Goal: Task Accomplishment & Management: Use online tool/utility

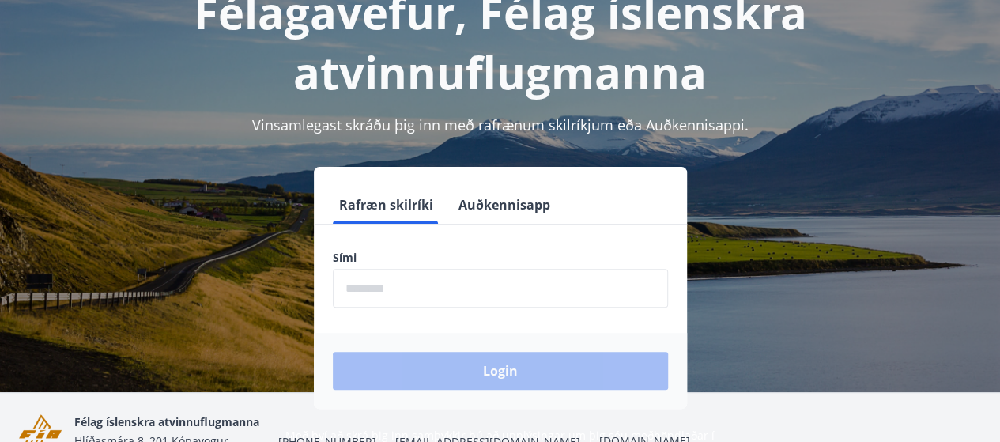
scroll to position [114, 0]
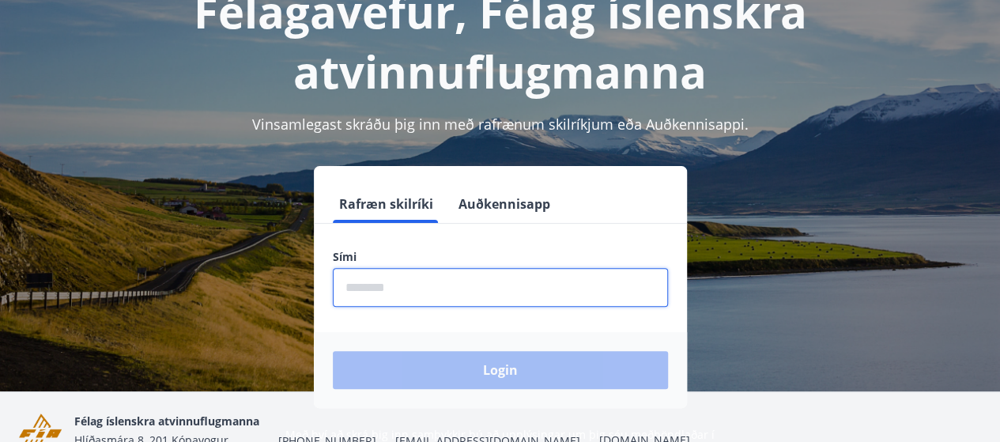
click at [371, 287] on input "phone" at bounding box center [500, 287] width 335 height 39
type input "********"
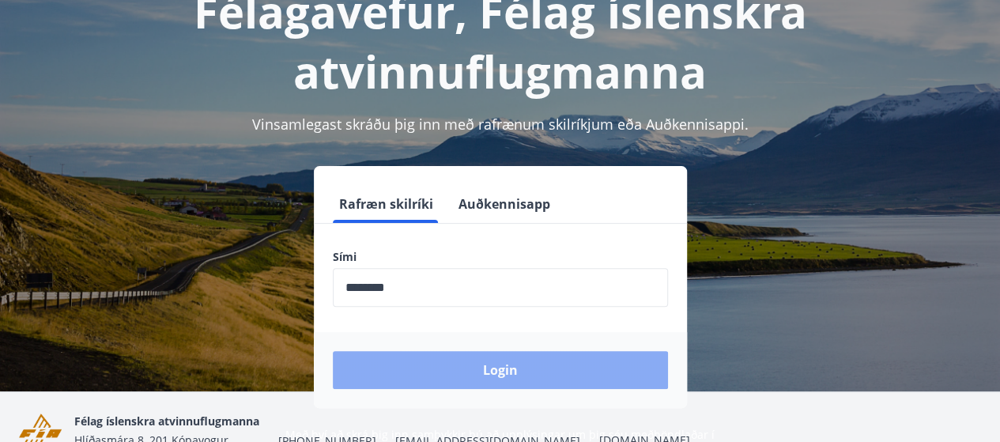
click at [471, 360] on button "Login" at bounding box center [500, 370] width 335 height 38
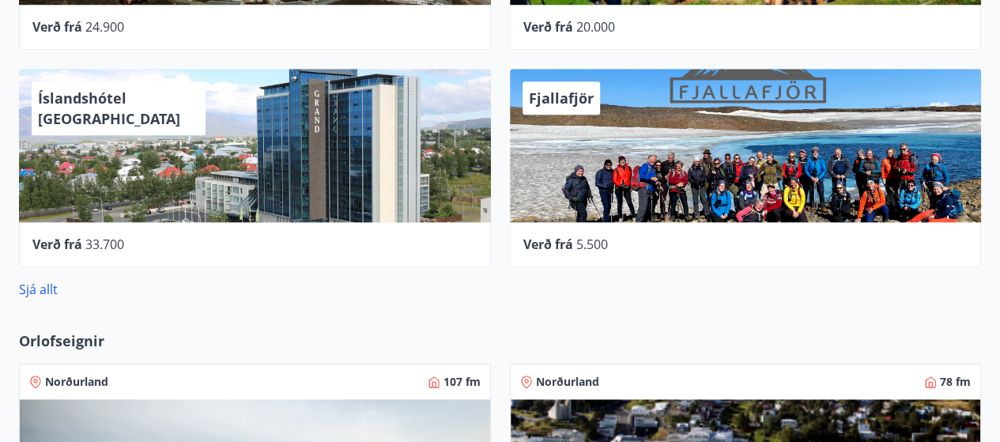
scroll to position [698, 0]
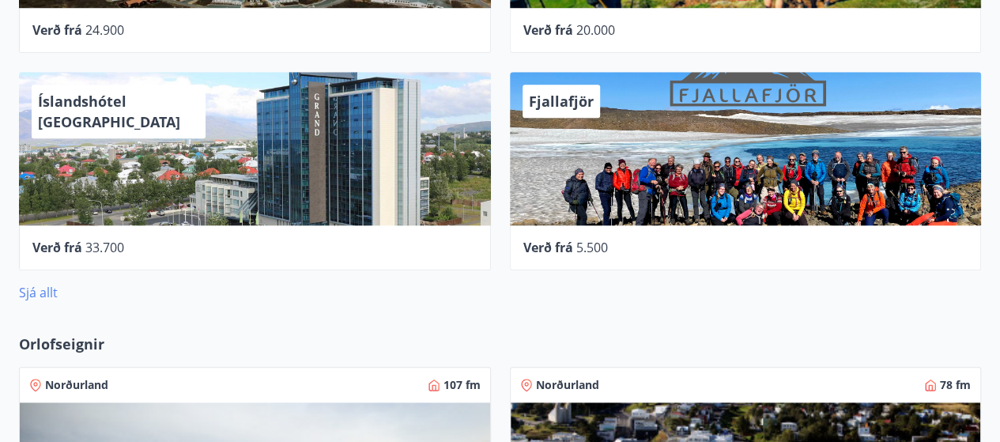
click at [51, 299] on link "Sjá allt" at bounding box center [38, 292] width 39 height 17
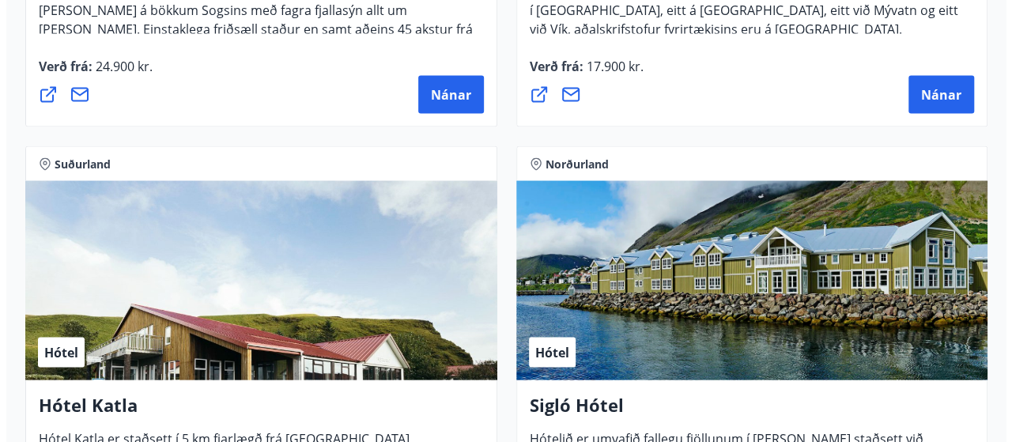
scroll to position [1260, 0]
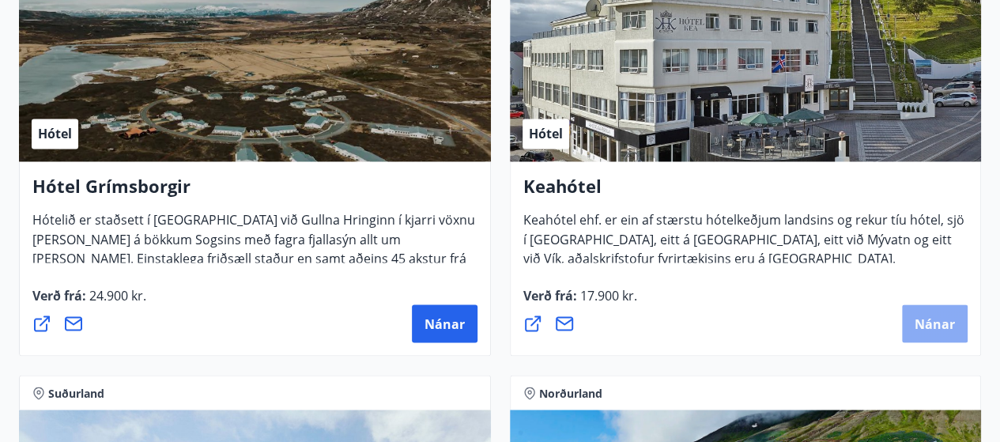
click at [912, 312] on button "Nánar" at bounding box center [935, 323] width 66 height 38
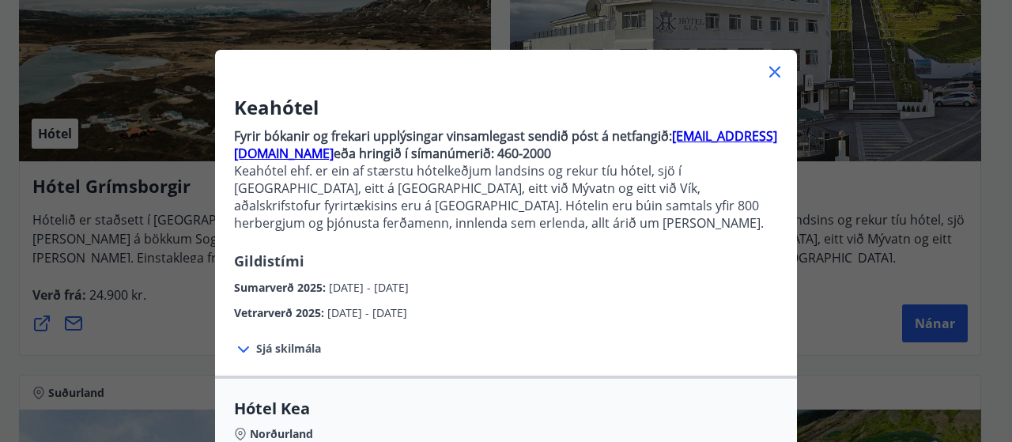
scroll to position [46, 0]
click at [258, 346] on span "Sjá skilmála" at bounding box center [288, 348] width 65 height 16
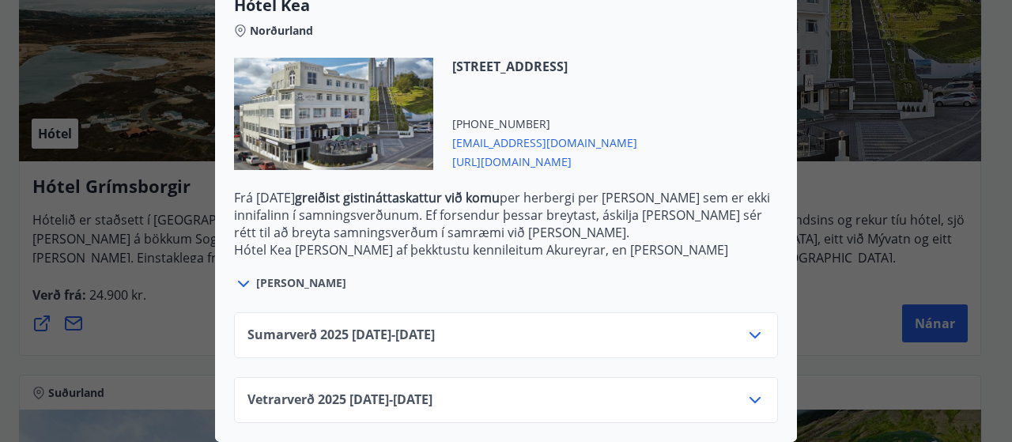
scroll to position [601, 0]
click at [746, 391] on icon at bounding box center [755, 400] width 19 height 19
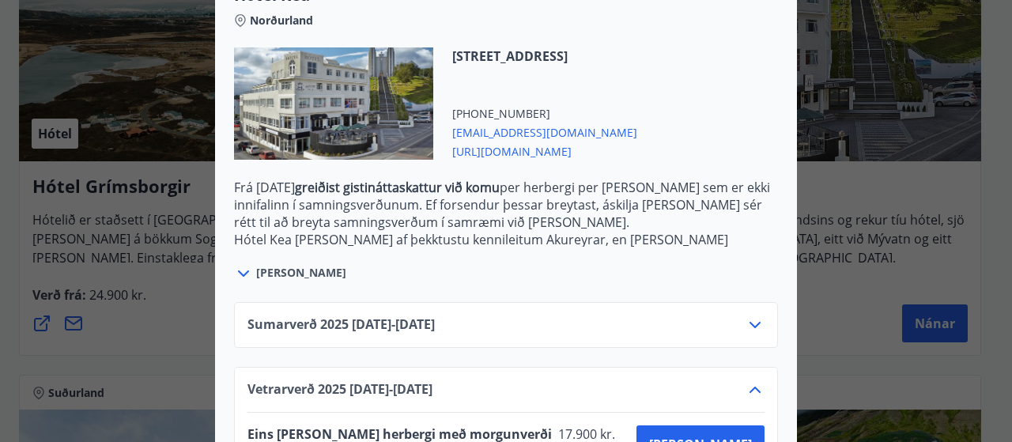
scroll to position [729, 0]
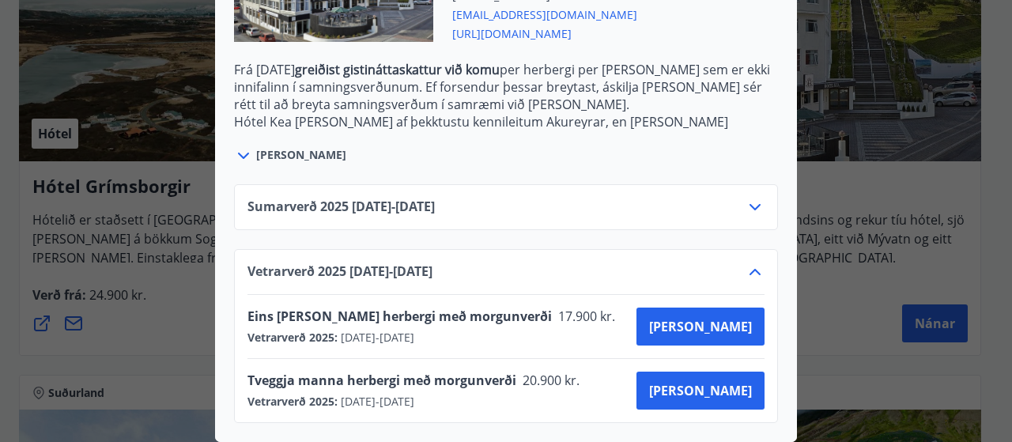
click at [508, 203] on div "Sumarverð [PHONE_NUMBER][DATE] - [DATE]" at bounding box center [505, 214] width 517 height 32
click at [749, 198] on icon at bounding box center [755, 207] width 19 height 19
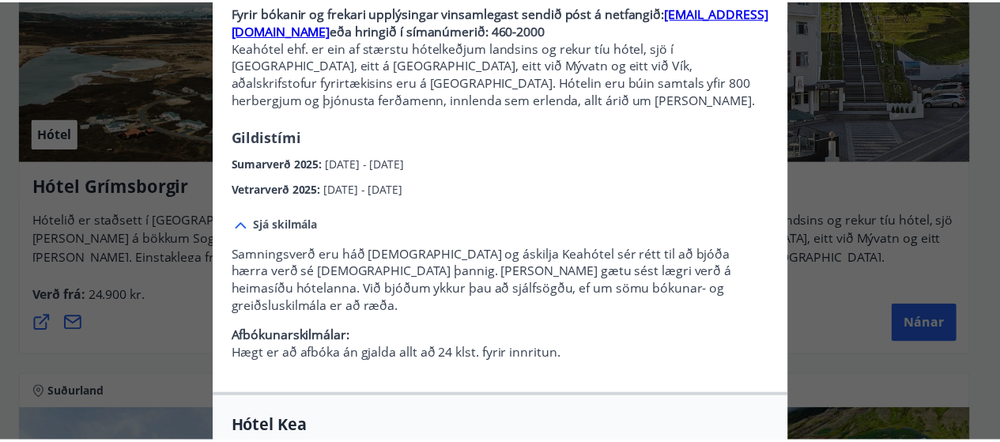
scroll to position [17, 0]
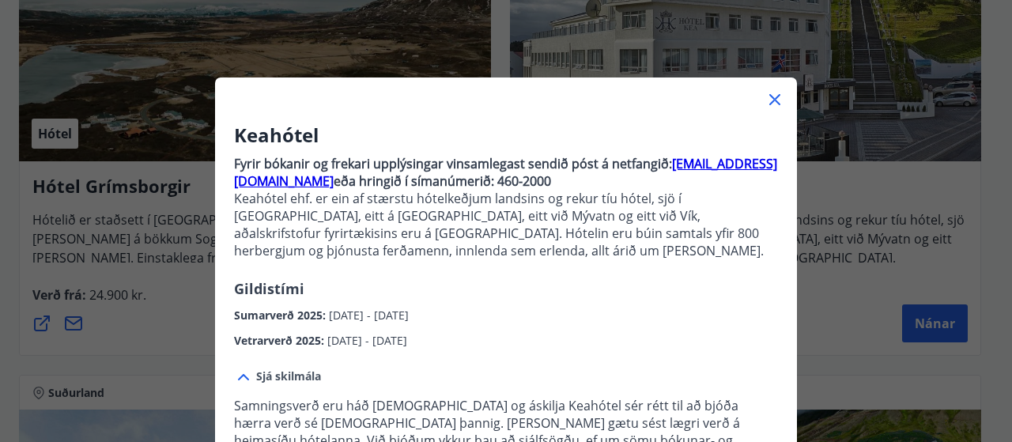
click at [765, 108] on icon at bounding box center [774, 99] width 19 height 19
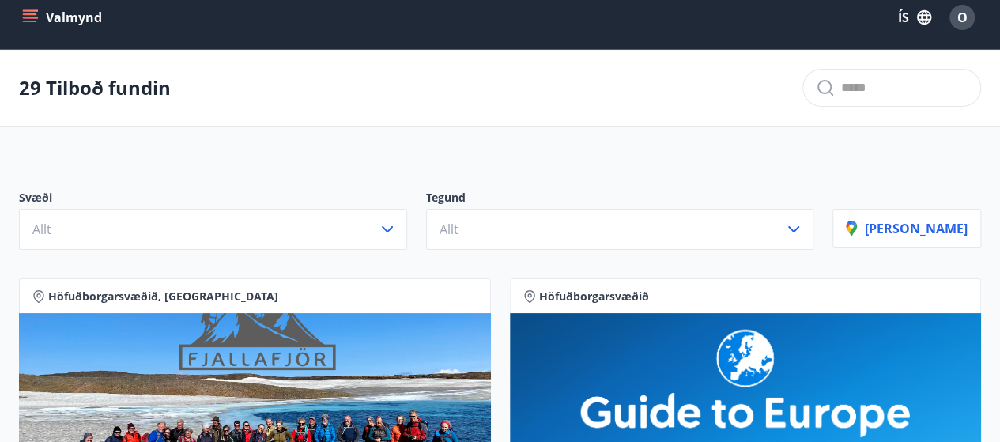
scroll to position [0, 0]
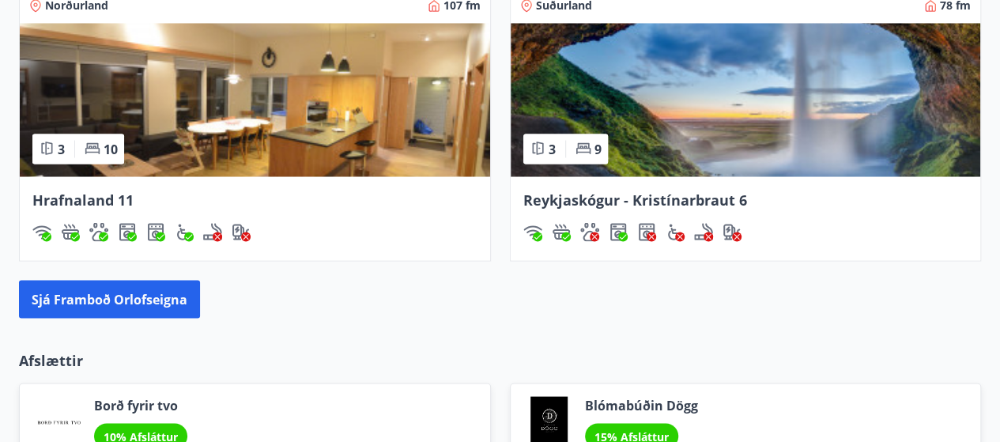
scroll to position [1373, 0]
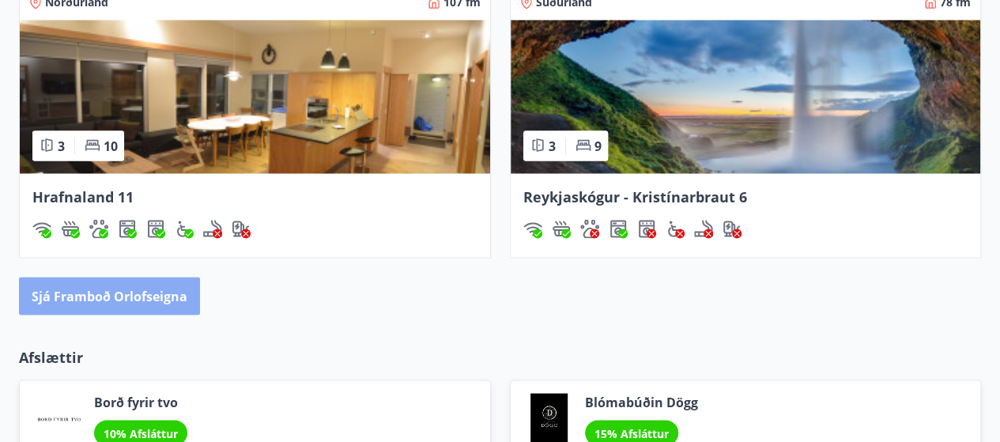
click at [122, 290] on button "Sjá framboð orlofseigna" at bounding box center [109, 296] width 181 height 38
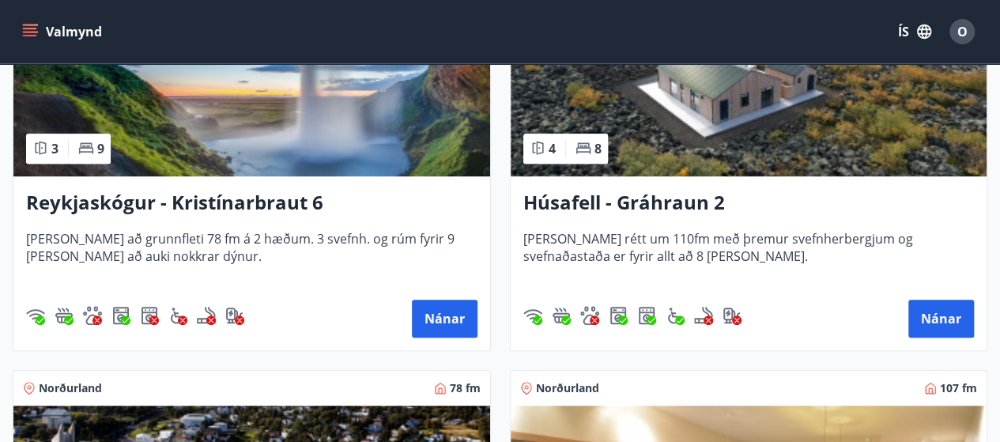
scroll to position [408, 0]
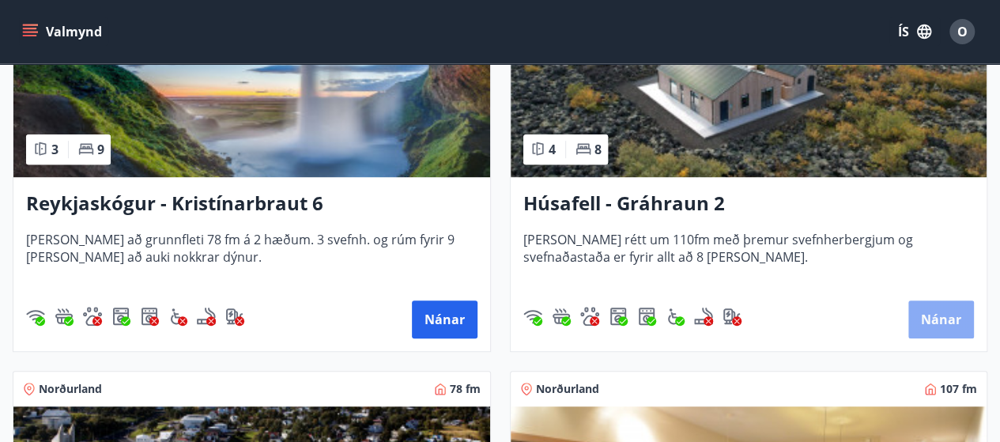
click at [934, 315] on button "Nánar" at bounding box center [941, 319] width 66 height 38
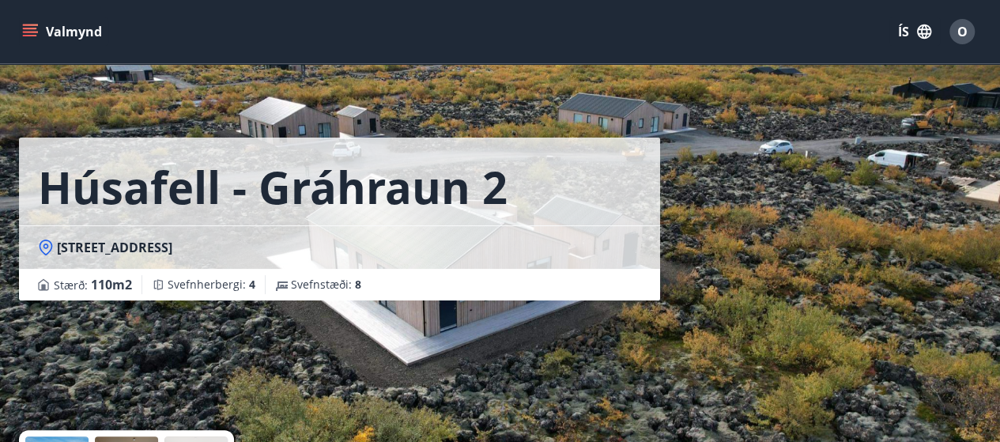
click at [41, 31] on button "Valmynd" at bounding box center [63, 31] width 89 height 28
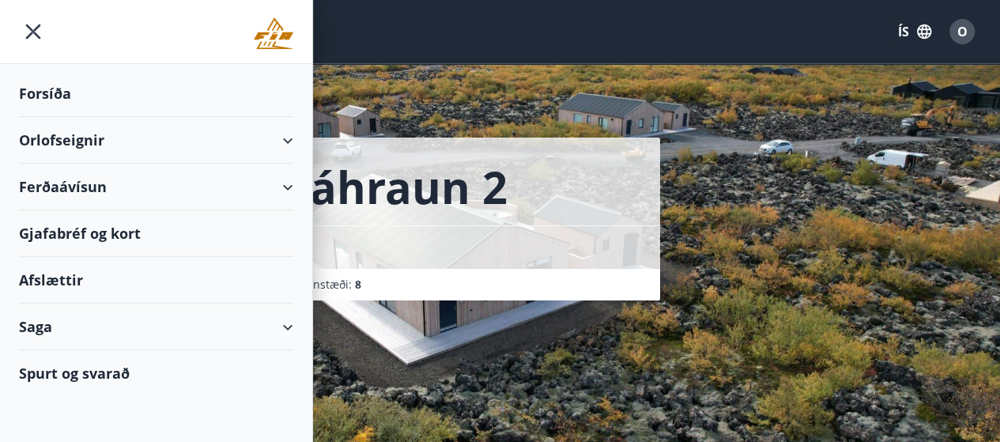
click at [285, 145] on div "Orlofseignir" at bounding box center [156, 140] width 274 height 47
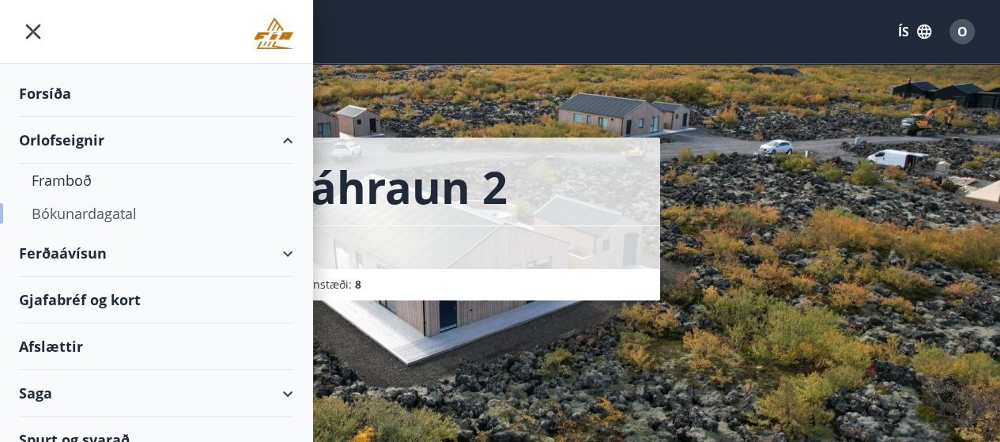
click at [85, 212] on div "Bókunardagatal" at bounding box center [156, 213] width 249 height 33
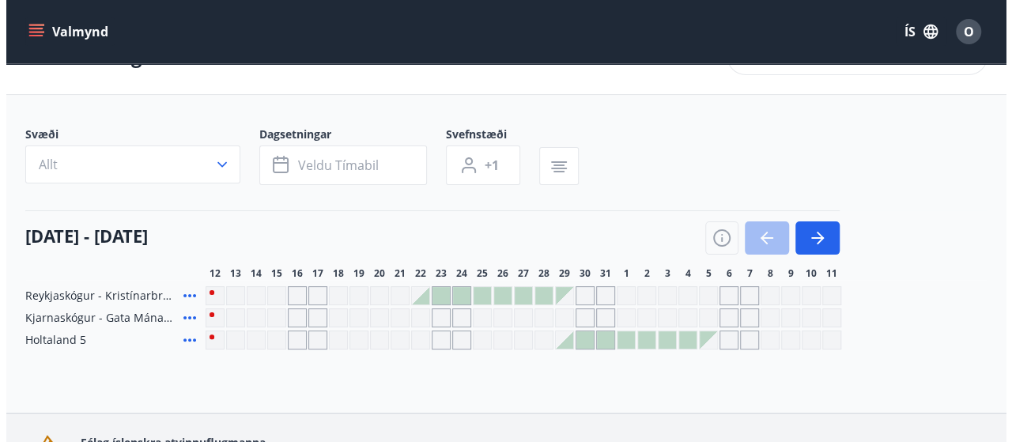
scroll to position [46, 0]
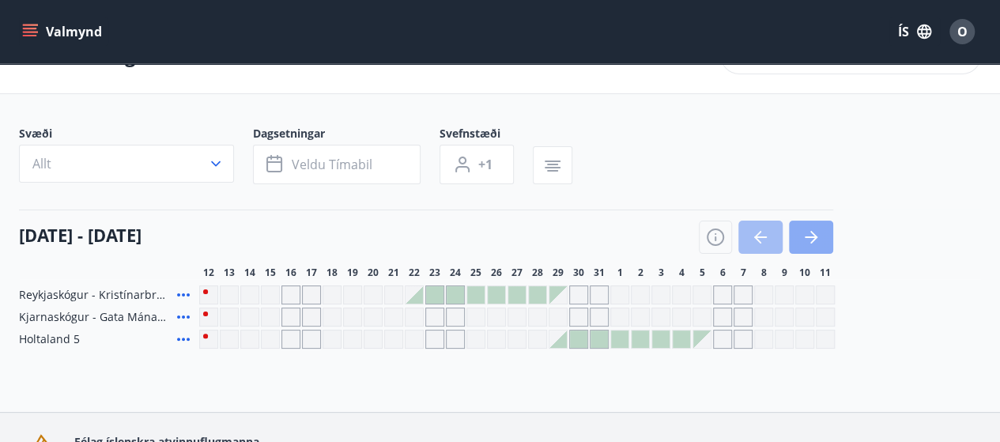
click at [820, 236] on icon "button" at bounding box center [811, 237] width 19 height 19
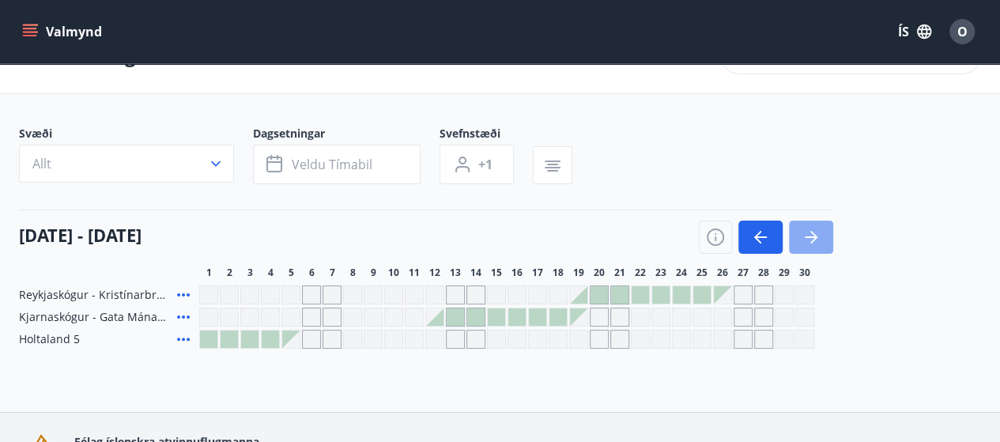
click at [825, 241] on button "button" at bounding box center [811, 237] width 44 height 33
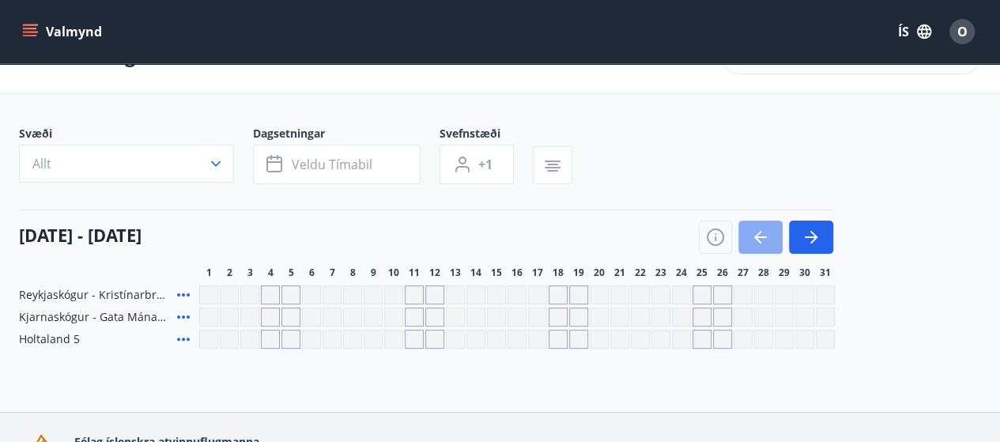
click at [757, 241] on icon "button" at bounding box center [760, 237] width 19 height 19
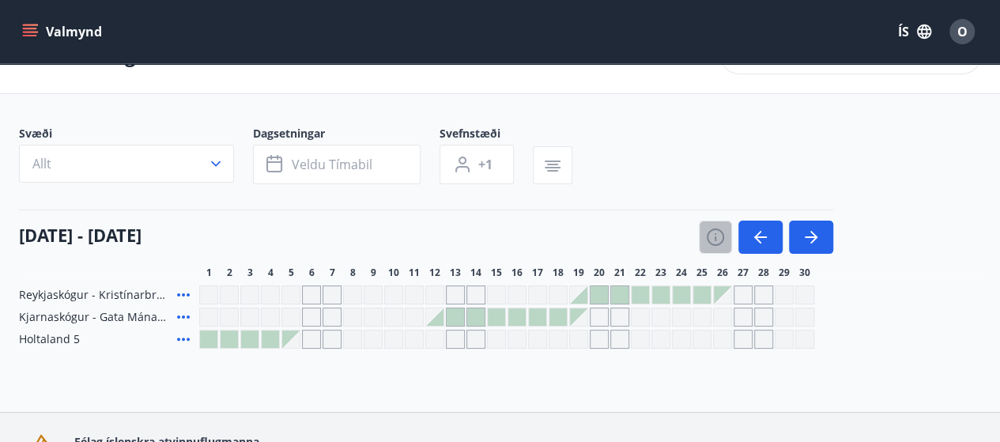
click at [711, 237] on icon "button" at bounding box center [715, 237] width 19 height 19
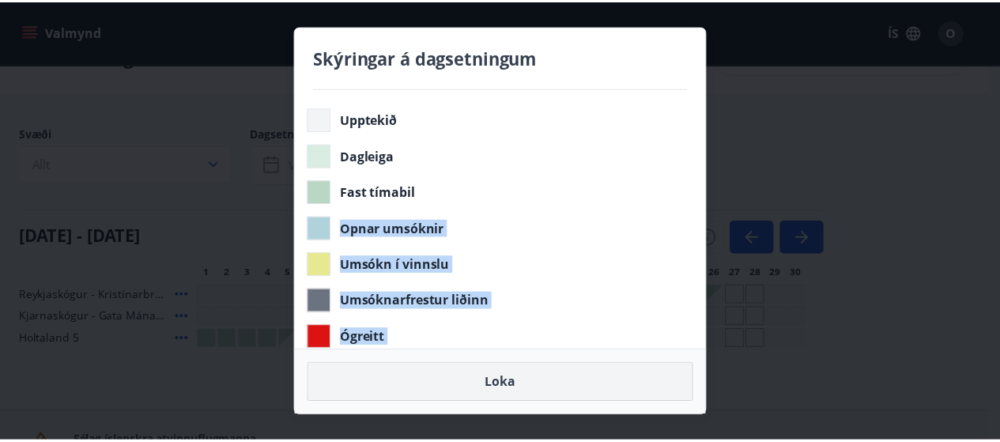
scroll to position [89, 0]
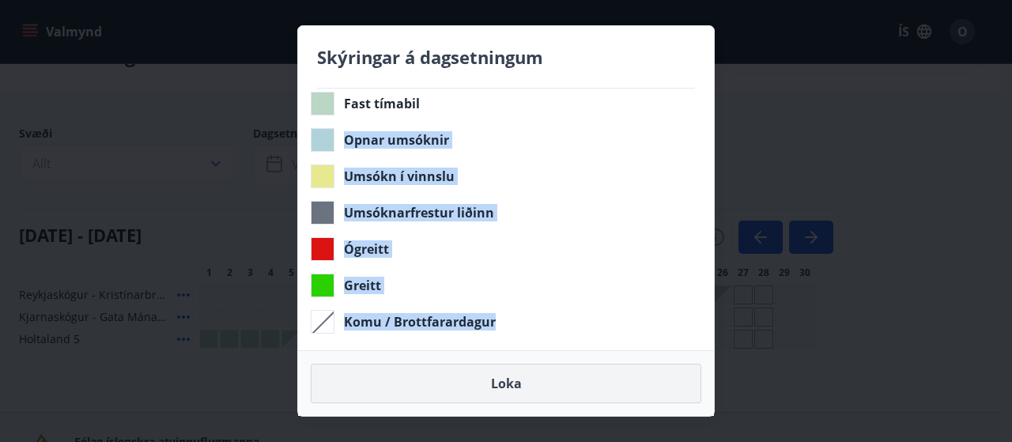
drag, startPoint x: 761, startPoint y: 179, endPoint x: 557, endPoint y: 400, distance: 301.5
click at [557, 400] on div "Skýringar á dagsetningum Upptekið Dagleiga Fast tímabil Opnar umsóknir Umsókn í…" at bounding box center [506, 221] width 1012 height 442
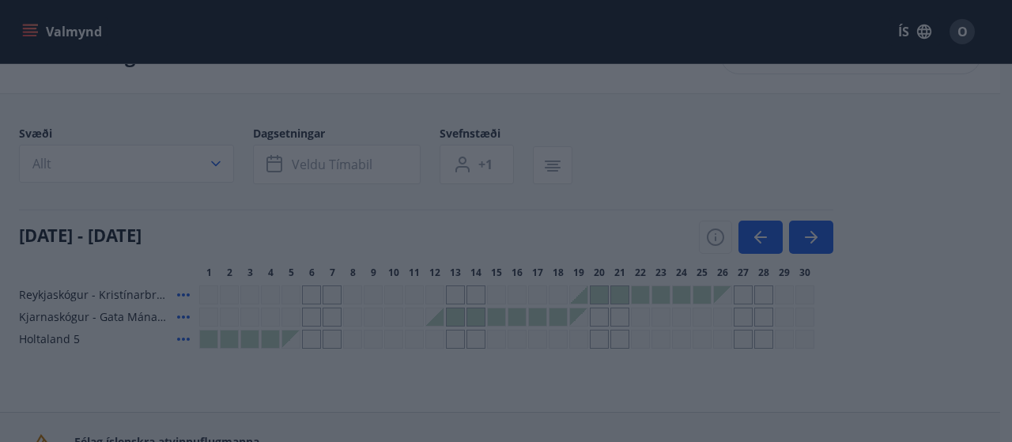
click at [557, 400] on button "Loka" at bounding box center [506, 384] width 391 height 40
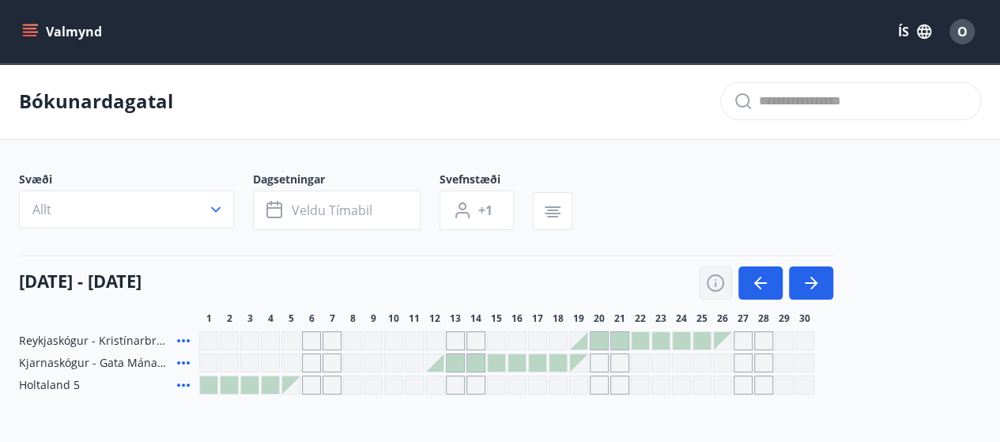
scroll to position [17, 0]
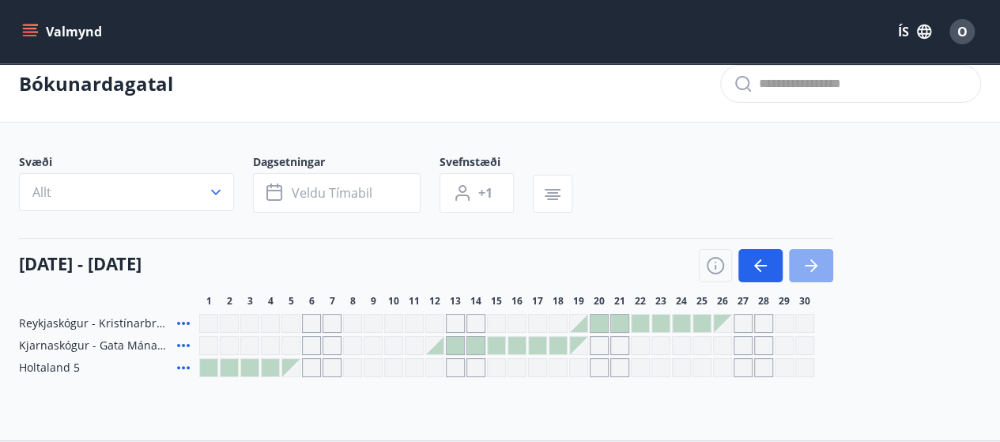
click at [811, 268] on icon "button" at bounding box center [811, 265] width 19 height 19
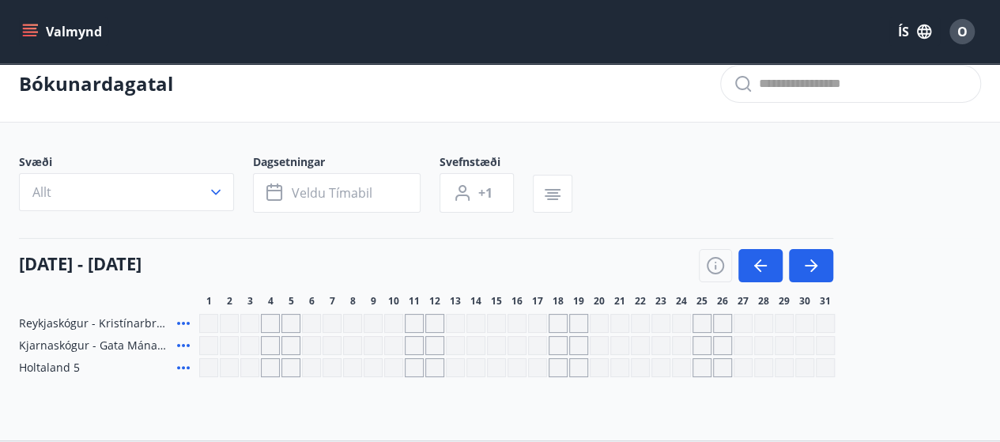
scroll to position [51, 0]
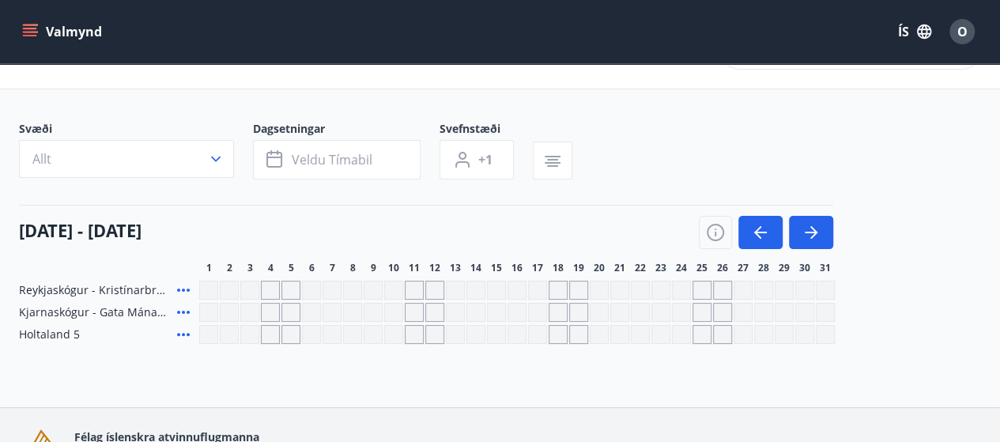
click at [27, 40] on button "Valmynd" at bounding box center [63, 31] width 89 height 28
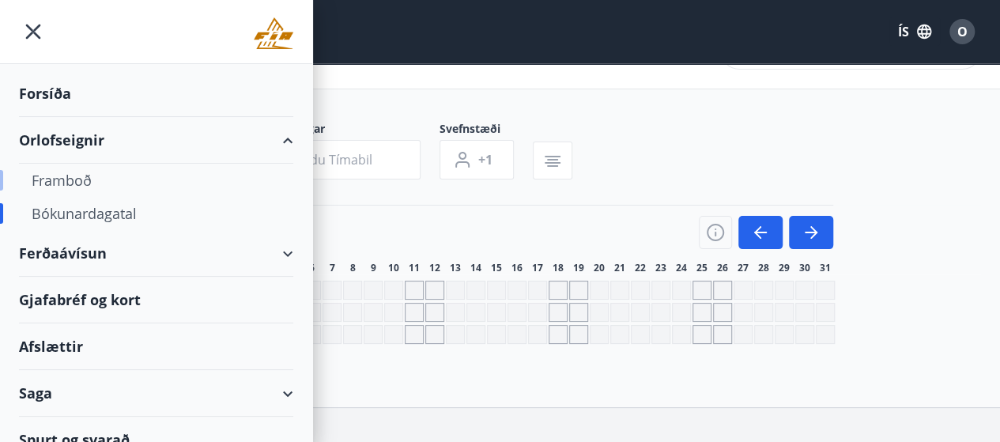
click at [77, 179] on div "Framboð" at bounding box center [156, 180] width 249 height 33
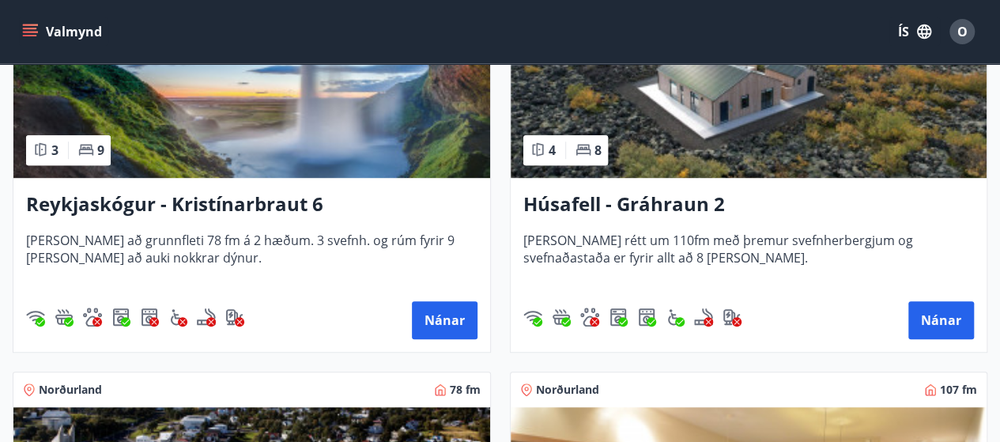
scroll to position [402, 0]
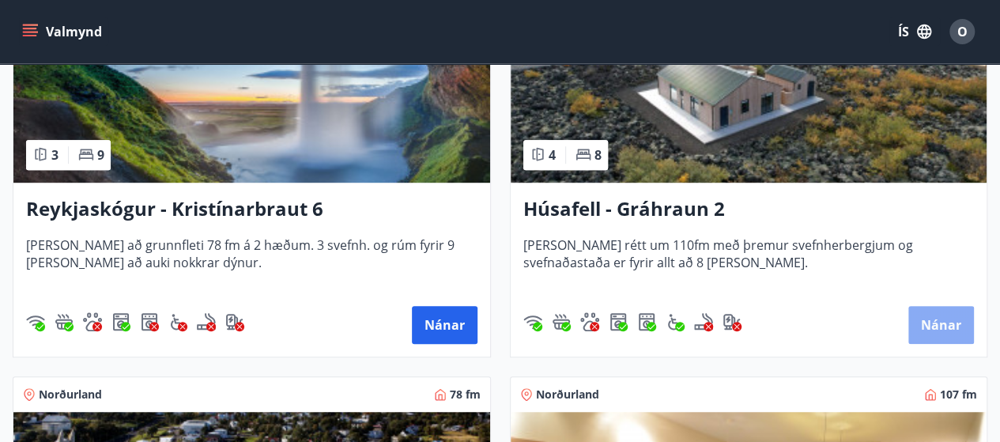
click at [958, 332] on button "Nánar" at bounding box center [941, 325] width 66 height 38
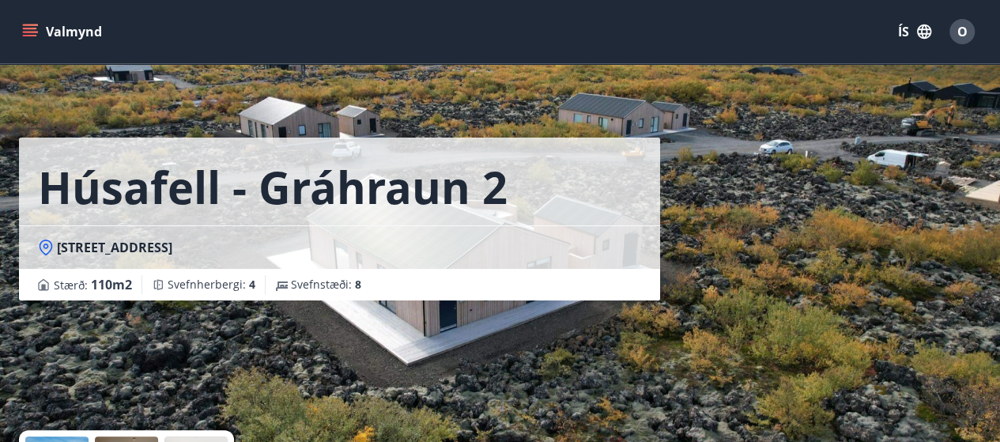
click at [40, 35] on button "Valmynd" at bounding box center [63, 31] width 89 height 28
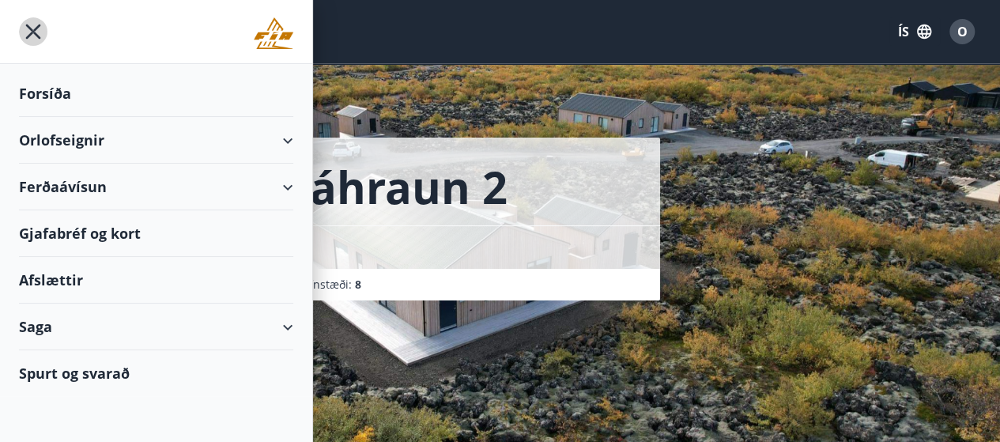
click at [40, 35] on icon "menu" at bounding box center [33, 31] width 28 height 28
